Goal: Transaction & Acquisition: Purchase product/service

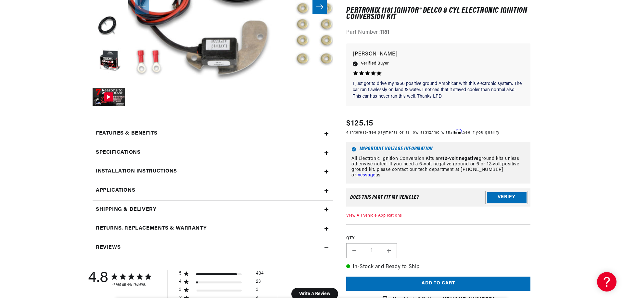
click at [498, 195] on button "Verify" at bounding box center [507, 198] width 40 height 10
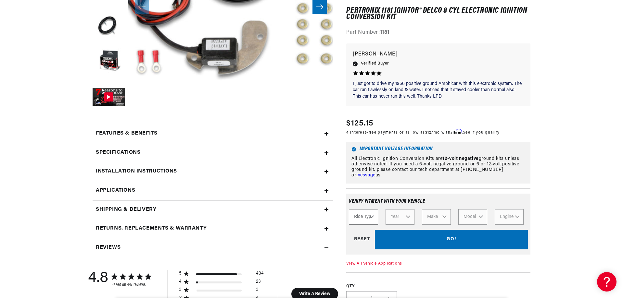
click at [361, 218] on select "Ride Type Automotive Agricultural Industrial Marine Motorcycle" at bounding box center [363, 217] width 29 height 16
select select "Automotive"
click at [349, 209] on select "Ride Type Automotive Agricultural Industrial Marine Motorcycle" at bounding box center [363, 217] width 29 height 16
select select "Automotive"
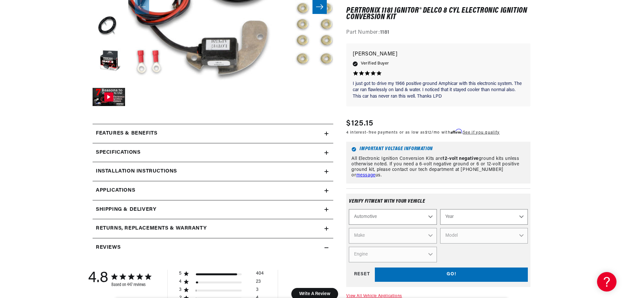
click at [459, 216] on select "Year 2026 2025 2024 2023 2022 2021 2020 2019 2018 2017 2016 2015 2014 2013 2012…" at bounding box center [484, 217] width 88 height 16
select select "1963"
click at [440, 209] on select "Year 2026 2025 2024 2023 2022 2021 2020 2019 2018 2017 2016 2015 2014 2013 2012…" at bounding box center [484, 217] width 88 height 16
select select "1963"
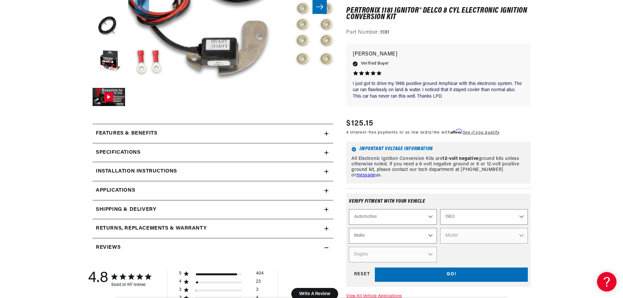
click at [398, 236] on select "Make American Motors Aston Martin Austin Austin Healey Bentley Buick Cadillac C…" at bounding box center [393, 236] width 88 height 16
select select "Buick"
click at [349, 228] on select "Make American Motors Aston Martin Austin Austin Healey Bentley Buick Cadillac C…" at bounding box center [393, 236] width 88 height 16
select select "Buick"
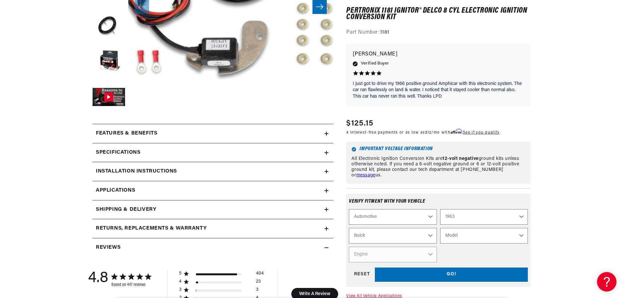
click at [473, 237] on select "Model Electra Invicta LeSabre Riviera Skylark Special Wildcat" at bounding box center [484, 236] width 88 height 16
select select "Wildcat"
click at [440, 228] on select "Model Electra Invicta LeSabre Riviera Skylark Special Wildcat" at bounding box center [484, 236] width 88 height 16
select select "Wildcat"
click at [382, 254] on select "Engine 6.6L" at bounding box center [393, 255] width 88 height 16
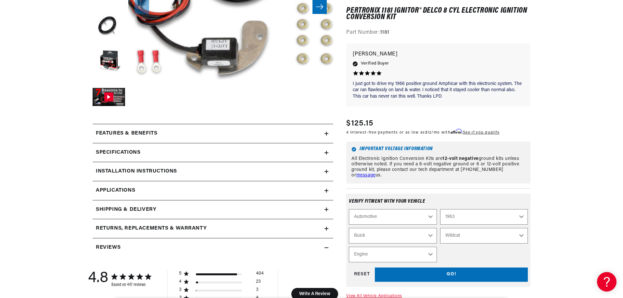
select select "6.6L"
click at [349, 247] on select "Engine 6.6L" at bounding box center [393, 255] width 88 height 16
select select "Engine"
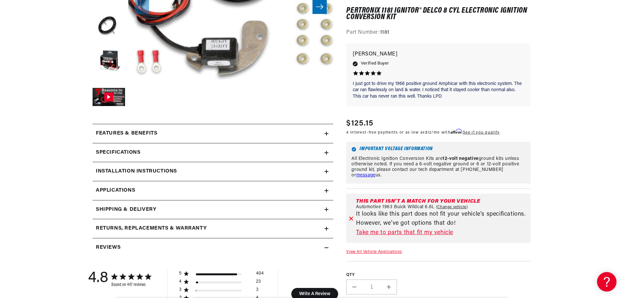
click at [408, 233] on link "Take me to parts that fit my vehicle" at bounding box center [442, 233] width 172 height 9
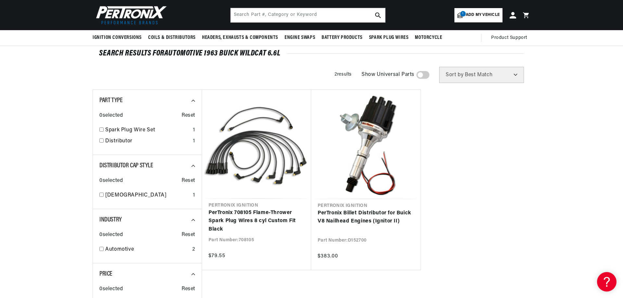
scroll to position [32, 0]
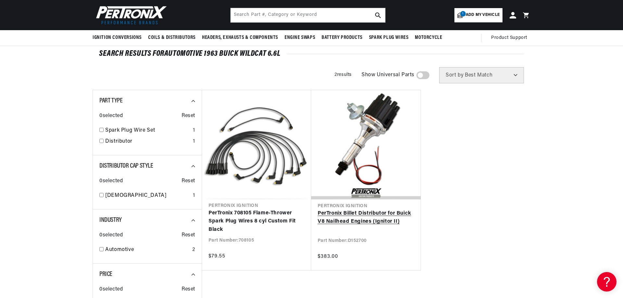
click at [354, 214] on link "PerTronix Billet Distributor for Buick V8 Nailhead Engines (Ignitor II)" at bounding box center [366, 218] width 96 height 17
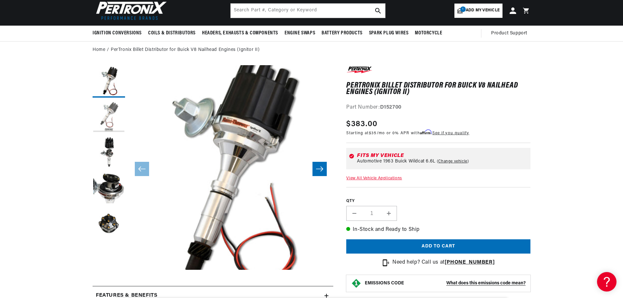
click at [111, 113] on button "Load image 2 in gallery view" at bounding box center [109, 117] width 32 height 32
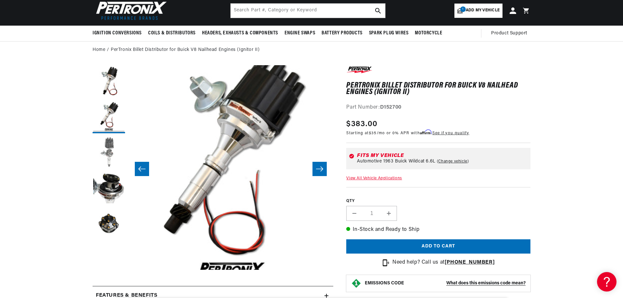
scroll to position [0, 197]
click at [108, 146] on button "Load image 3 in gallery view" at bounding box center [109, 153] width 32 height 32
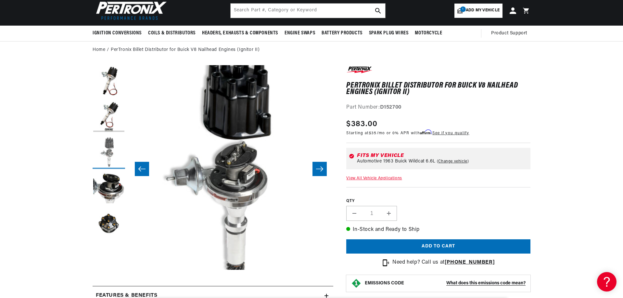
scroll to position [0, 410]
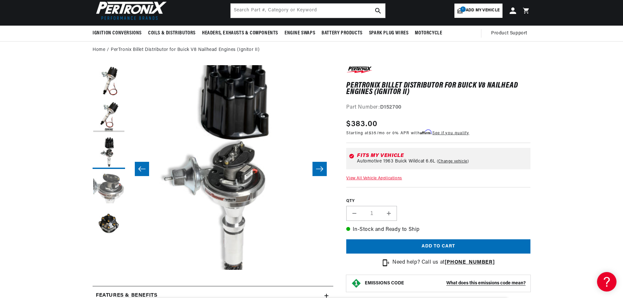
click at [109, 183] on button "Load image 4 in gallery view" at bounding box center [109, 188] width 32 height 32
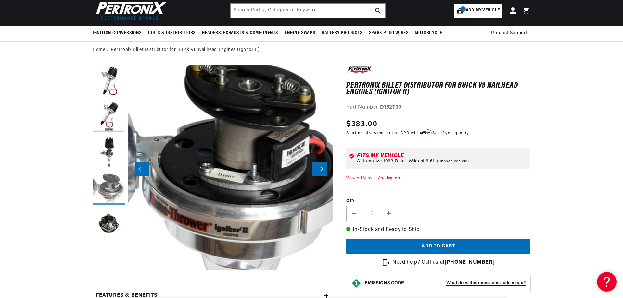
scroll to position [0, 0]
click at [107, 220] on button "Load image 5 in gallery view" at bounding box center [109, 224] width 32 height 32
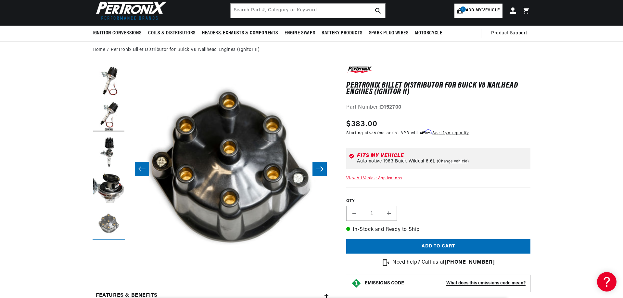
scroll to position [0, 197]
click at [324, 167] on button "Slide right" at bounding box center [319, 169] width 14 height 14
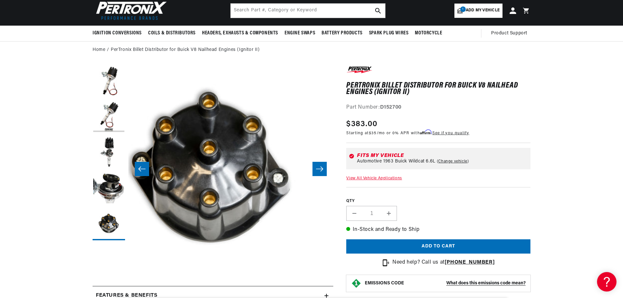
scroll to position [0, 841]
click at [323, 167] on icon "Slide right" at bounding box center [320, 169] width 8 height 6
click at [140, 166] on icon "Slide left" at bounding box center [142, 169] width 8 height 6
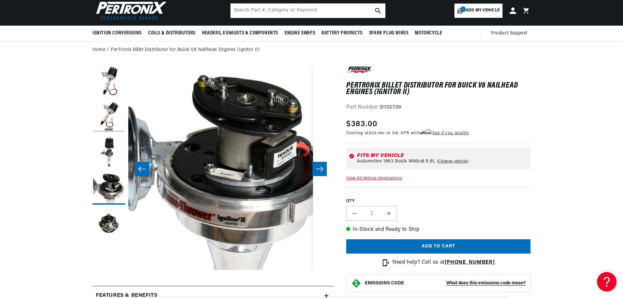
scroll to position [0, 0]
click at [141, 166] on icon "Slide left" at bounding box center [142, 169] width 8 height 6
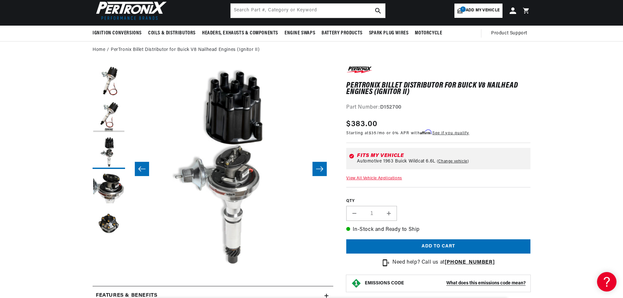
click at [141, 166] on icon "Slide left" at bounding box center [142, 169] width 8 height 6
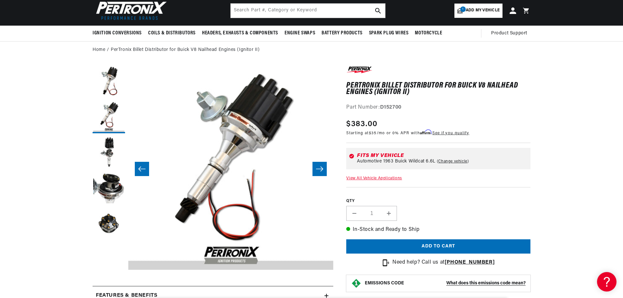
click at [141, 166] on icon "Slide left" at bounding box center [142, 169] width 8 height 6
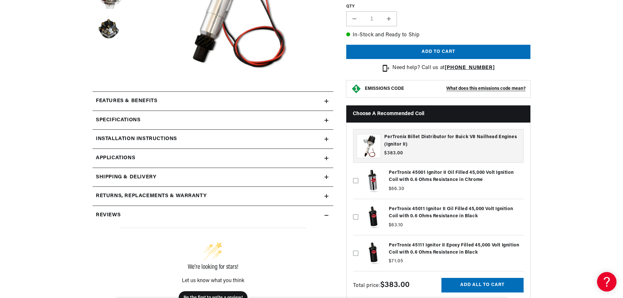
click at [412, 174] on label at bounding box center [438, 181] width 170 height 33
click at [358, 173] on input "checkbox" at bounding box center [355, 170] width 5 height 5
checkbox input "true"
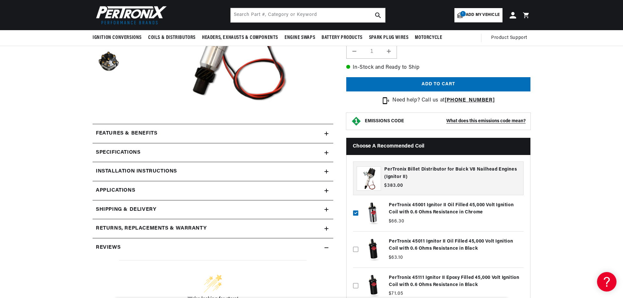
click at [146, 135] on h2 "Features & Benefits" at bounding box center [126, 134] width 61 height 8
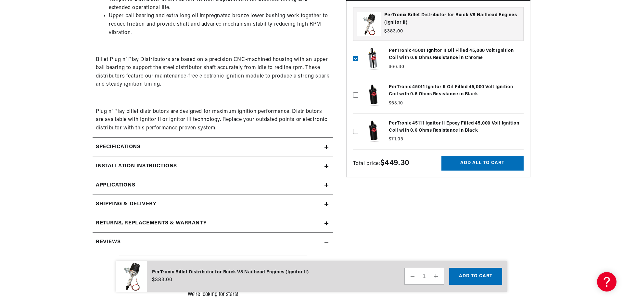
scroll to position [390, 0]
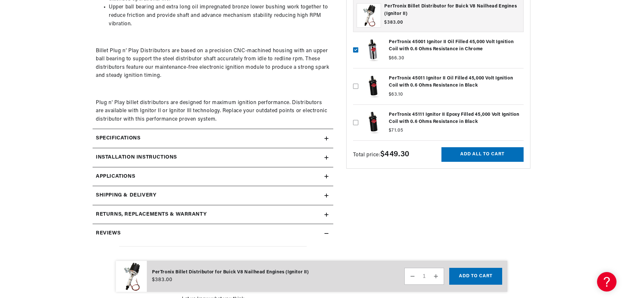
click at [119, 136] on h2 "Specifications" at bounding box center [118, 138] width 44 height 8
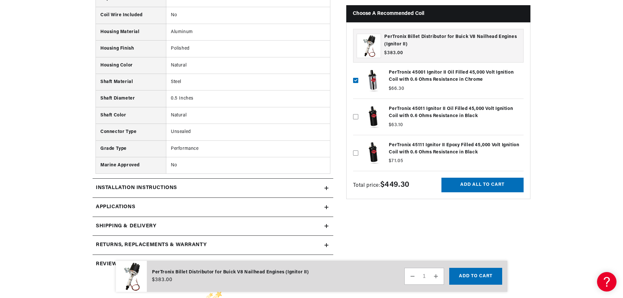
scroll to position [877, 0]
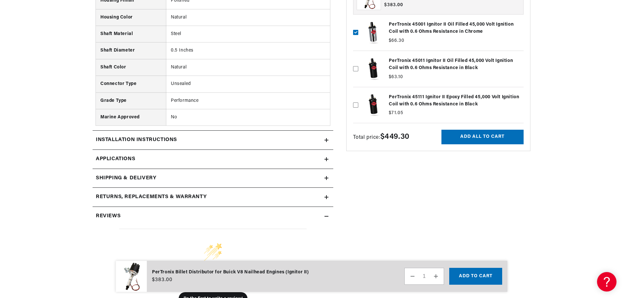
click at [126, 142] on h2 "Installation instructions" at bounding box center [136, 140] width 81 height 8
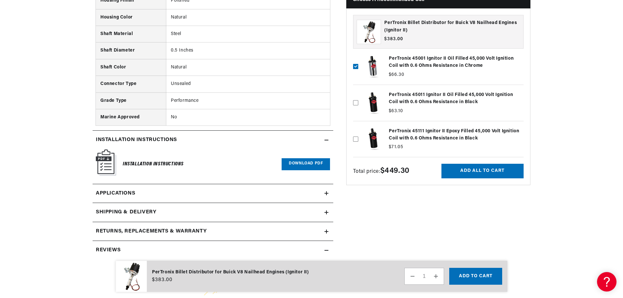
click at [308, 165] on link "Download PDF" at bounding box center [306, 164] width 48 height 12
click at [158, 193] on link "Applications" at bounding box center [213, 193] width 241 height 19
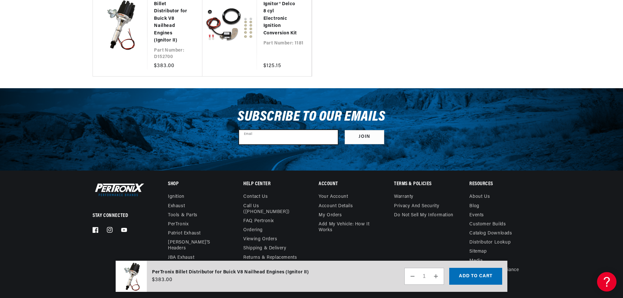
click at [257, 137] on input "Email" at bounding box center [288, 137] width 99 height 14
type input "paul41856@aol.com"
click at [363, 133] on button "Join" at bounding box center [365, 137] width 40 height 15
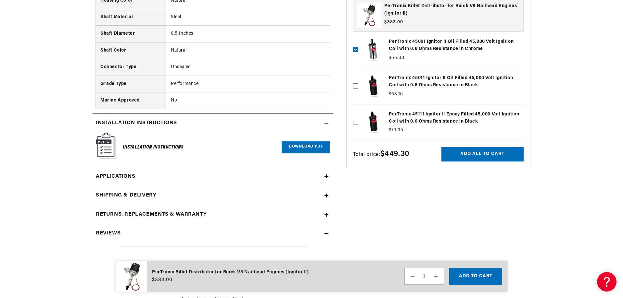
scroll to position [942, 0]
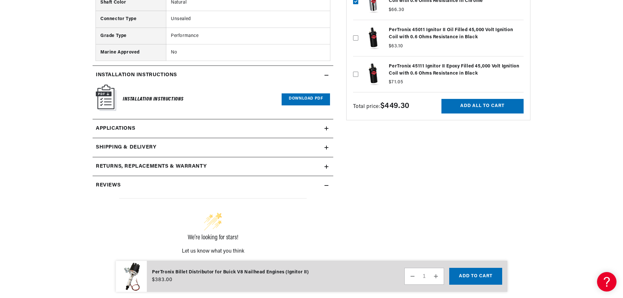
click at [114, 146] on h2 "Shipping & Delivery" at bounding box center [126, 148] width 60 height 8
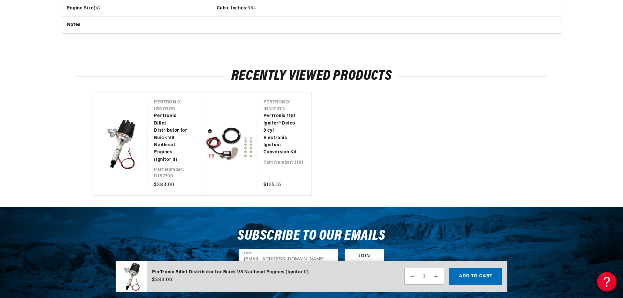
scroll to position [0, 0]
click at [273, 123] on link "PerTronix 1181 Ignitor® Delco 8 cyl Electronic Ignition Conversion Kit" at bounding box center [280, 135] width 35 height 44
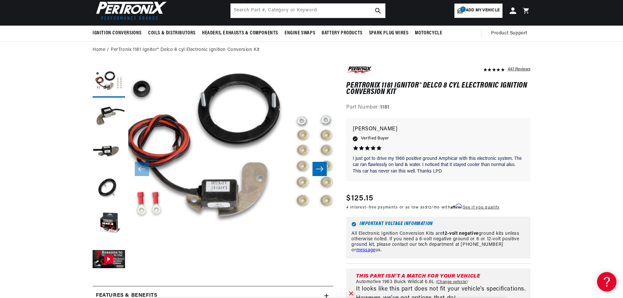
scroll to position [0, 197]
click at [106, 114] on button "Load image 2 in gallery view" at bounding box center [109, 117] width 32 height 32
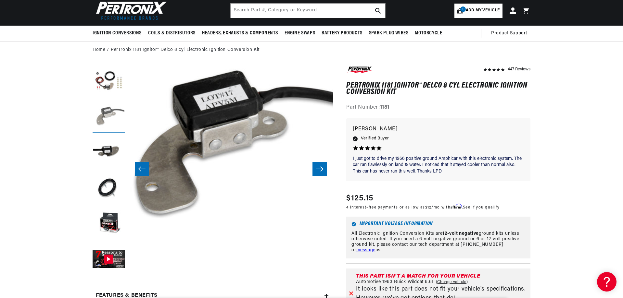
scroll to position [20, 205]
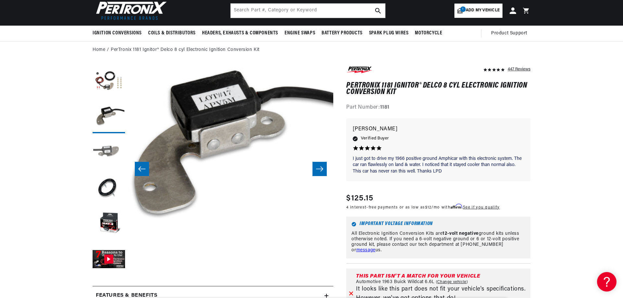
click at [105, 155] on button "Load image 3 in gallery view" at bounding box center [109, 153] width 32 height 32
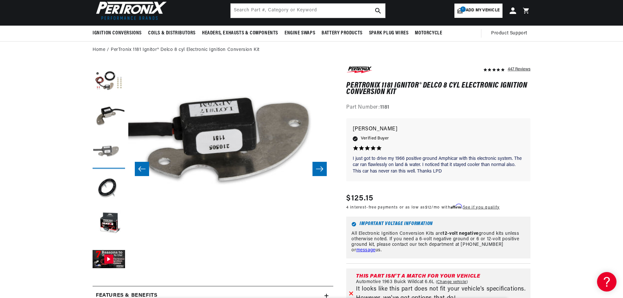
scroll to position [0, 0]
click at [108, 185] on button "Load image 4 in gallery view" at bounding box center [109, 188] width 32 height 32
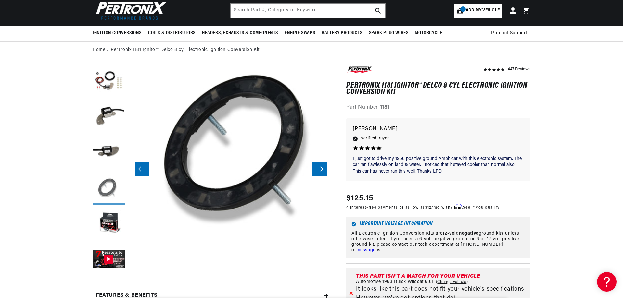
scroll to position [20, 615]
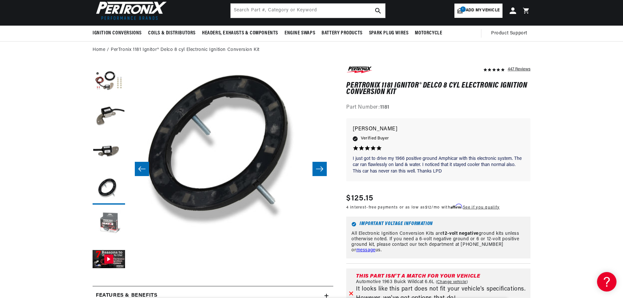
click at [110, 220] on button "Load image 5 in gallery view" at bounding box center [109, 224] width 32 height 32
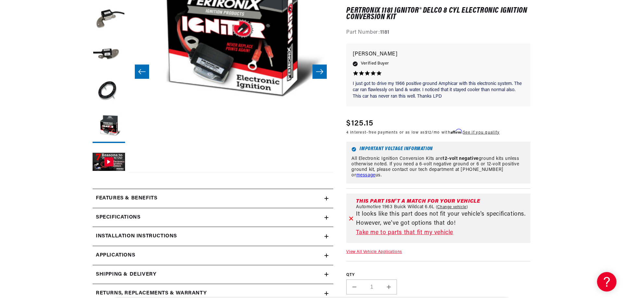
scroll to position [0, 197]
click at [374, 234] on link "Take me to parts that fit my vehicle" at bounding box center [442, 233] width 172 height 9
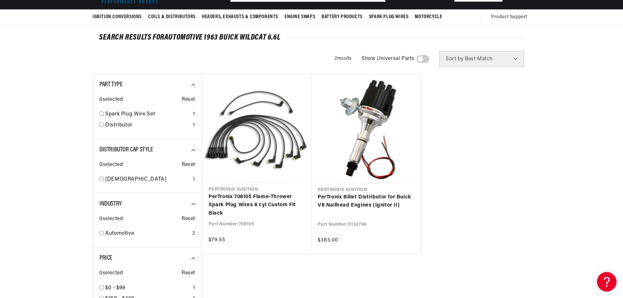
scroll to position [65, 0]
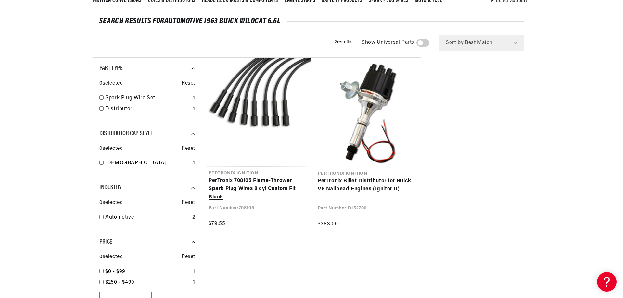
click at [232, 183] on link "PerTronix 708105 Flame-Thrower Spark Plug Wires 8 cyl Custom Fit Black" at bounding box center [256, 189] width 96 height 25
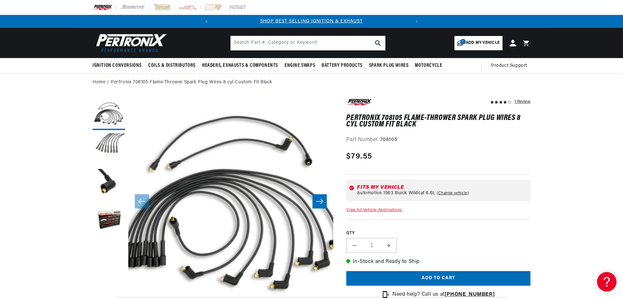
click at [112, 146] on button "Load image 2 in gallery view" at bounding box center [109, 149] width 32 height 32
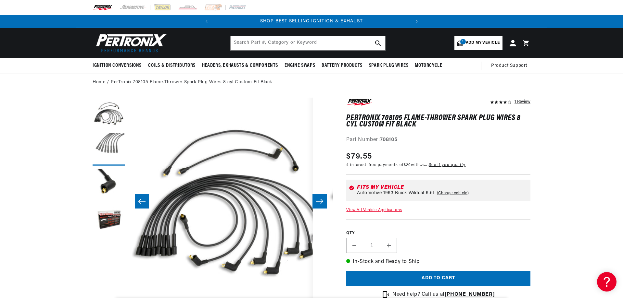
scroll to position [0, 205]
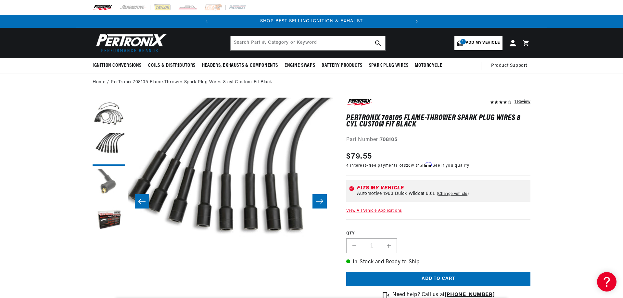
click at [109, 182] on button "Load image 3 in gallery view" at bounding box center [109, 185] width 32 height 32
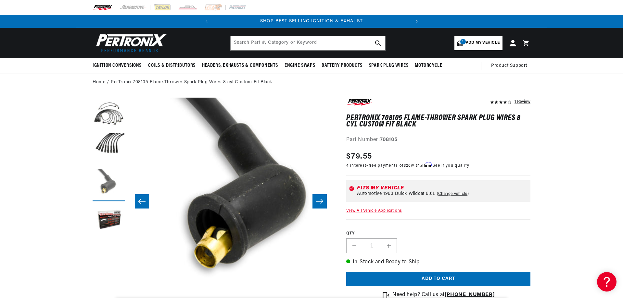
scroll to position [0, 410]
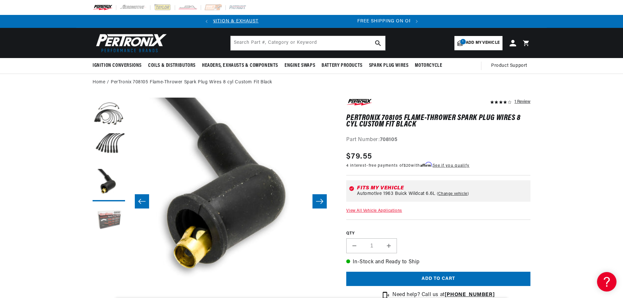
click at [109, 216] on button "Load image 4 in gallery view" at bounding box center [109, 221] width 32 height 32
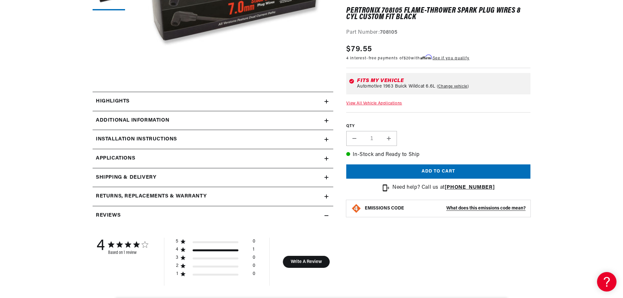
scroll to position [227, 0]
click at [107, 212] on h2 "Reviews" at bounding box center [108, 215] width 25 height 8
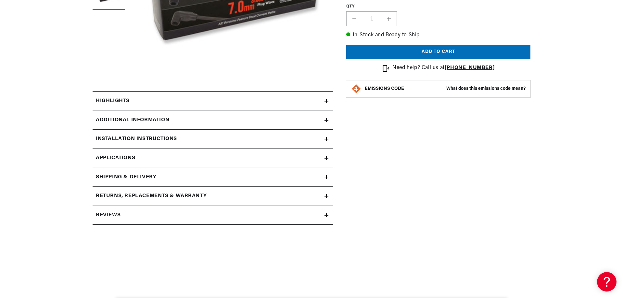
click at [107, 212] on h2 "Reviews" at bounding box center [108, 215] width 25 height 8
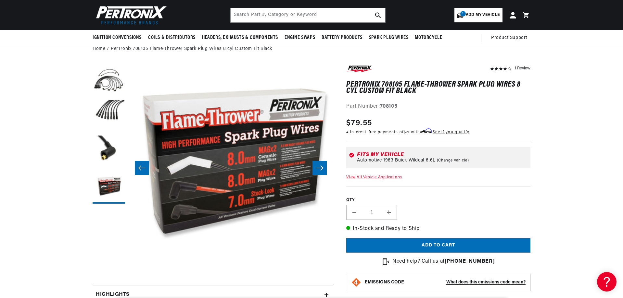
scroll to position [32, 0]
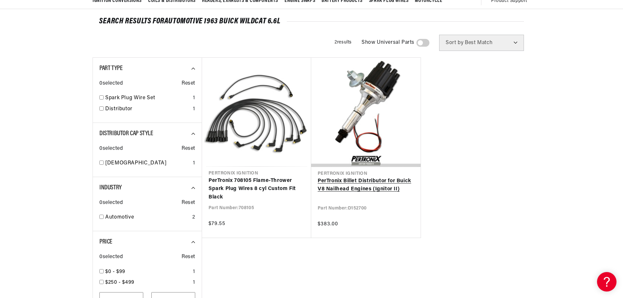
click at [355, 186] on link "PerTronix Billet Distributor for Buick V8 Nailhead Engines (Ignitor II)" at bounding box center [366, 185] width 96 height 17
